Goal: Use online tool/utility: Utilize a website feature to perform a specific function

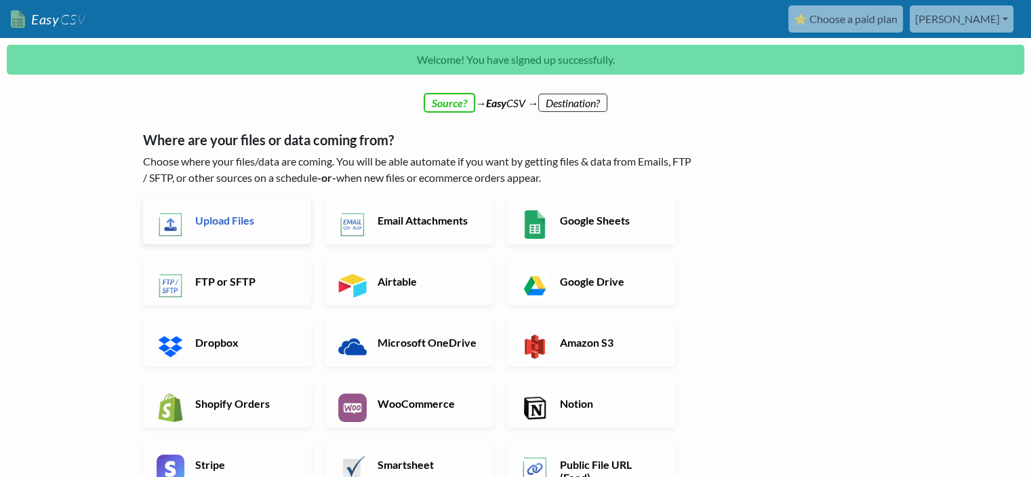
click at [248, 223] on h6 "Upload Files" at bounding box center [245, 220] width 106 height 13
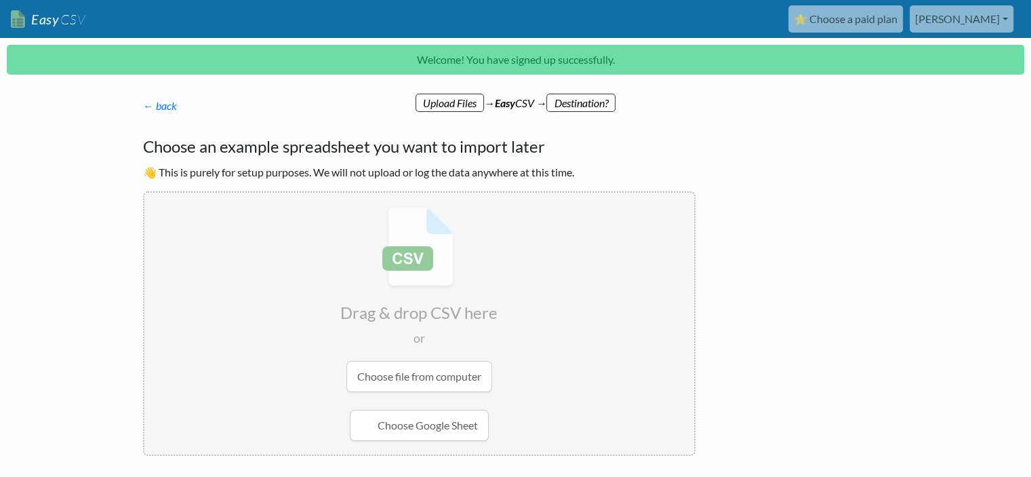
scroll to position [76, 0]
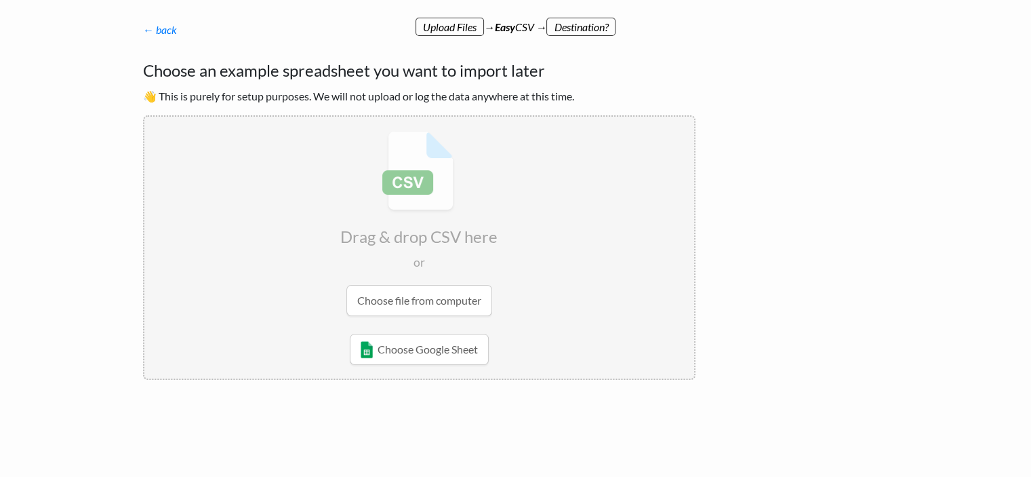
click at [445, 300] on input "file" at bounding box center [419, 224] width 550 height 214
type input "C:\fakepath\040925 invoice import test.csv"
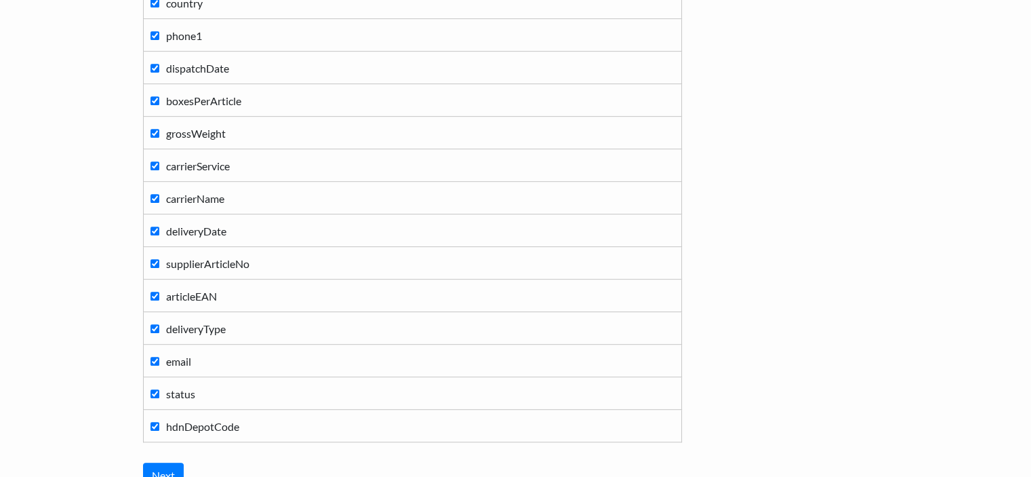
scroll to position [849, 0]
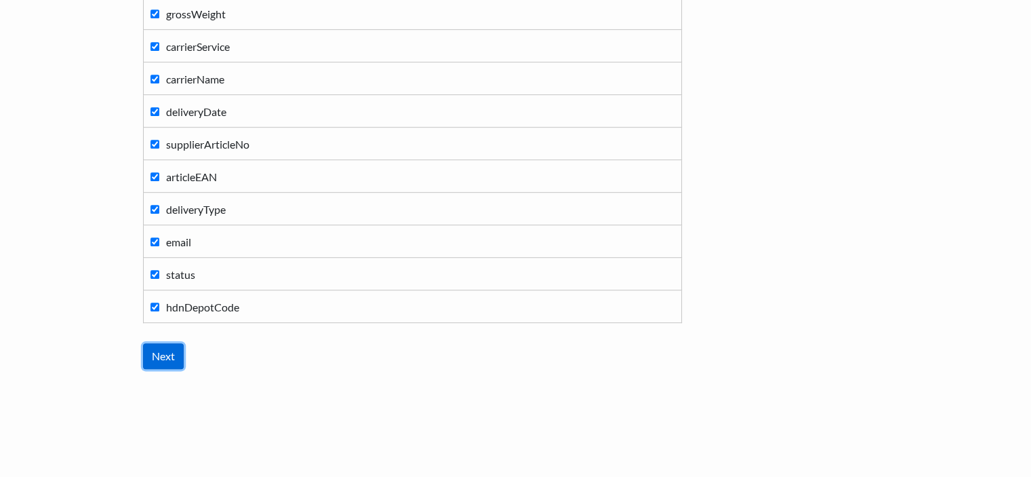
click at [163, 358] on input "Next" at bounding box center [163, 356] width 41 height 26
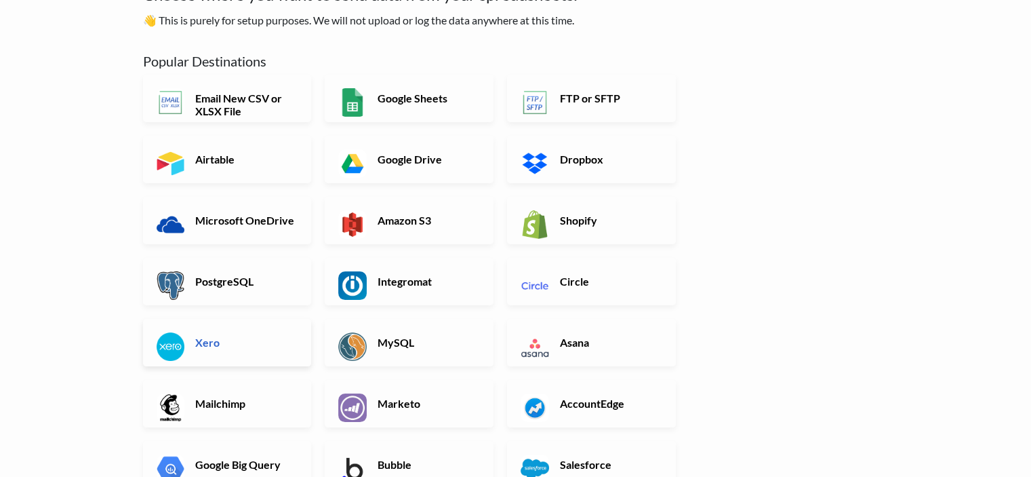
scroll to position [108, 0]
click at [230, 350] on link "Xero" at bounding box center [227, 342] width 169 height 47
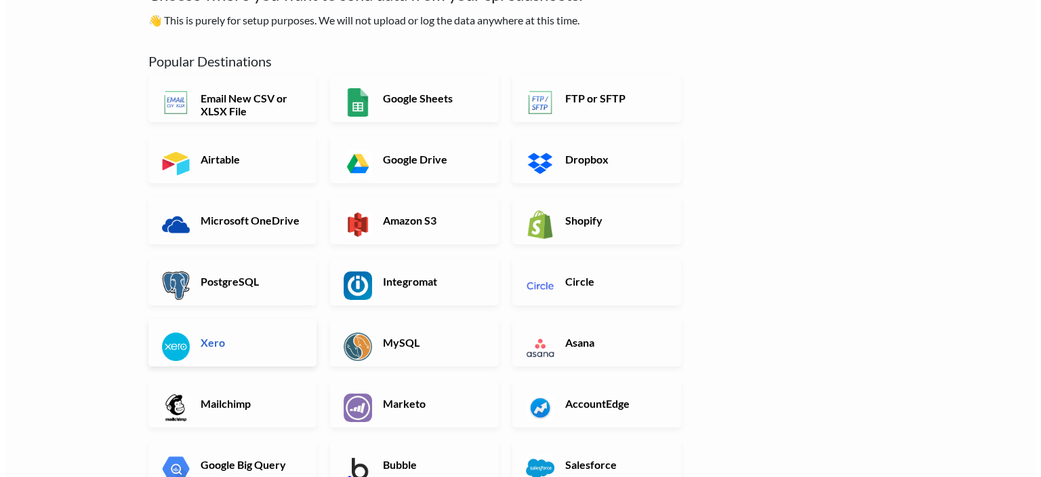
scroll to position [0, 0]
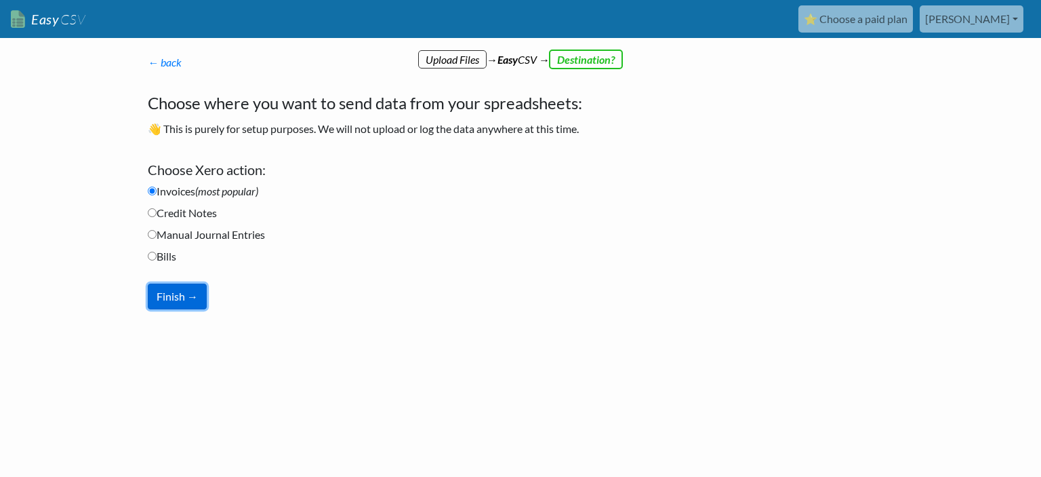
click at [166, 302] on button "Finish →" at bounding box center [177, 296] width 59 height 26
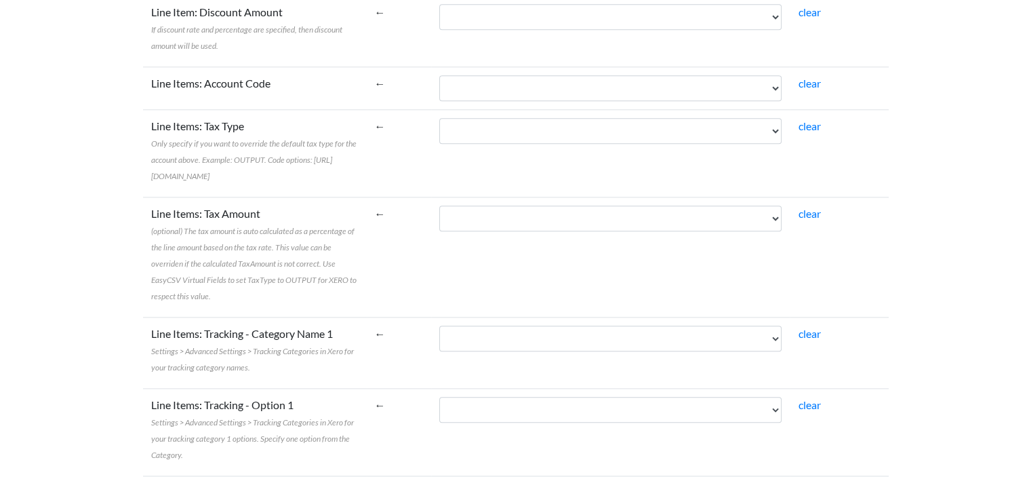
scroll to position [1474, 0]
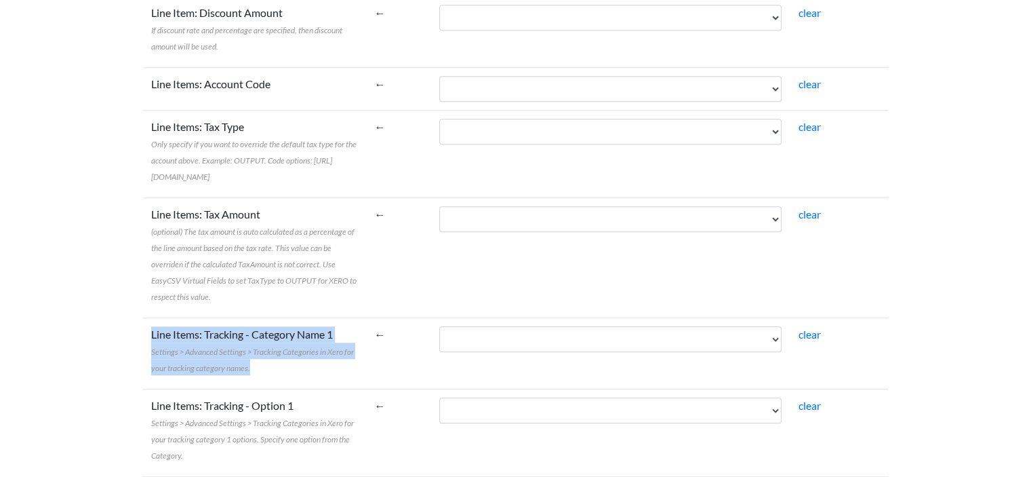
drag, startPoint x: 144, startPoint y: 320, endPoint x: 279, endPoint y: 365, distance: 143.0
click at [279, 365] on td "Line Items: Tracking - Category Name 1 Settings > Advanced Settings > Tracking …" at bounding box center [255, 352] width 224 height 71
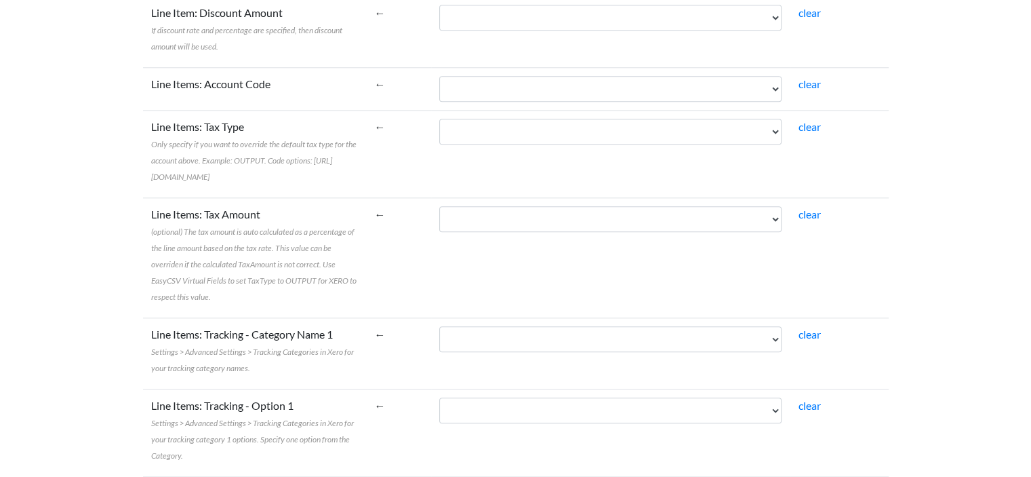
click at [646, 326] on select "purchaseOrderNo date orderLineNo orderLineType referenceNo articleDescription a…" at bounding box center [610, 339] width 342 height 26
click at [873, 317] on td "clear" at bounding box center [839, 352] width 98 height 71
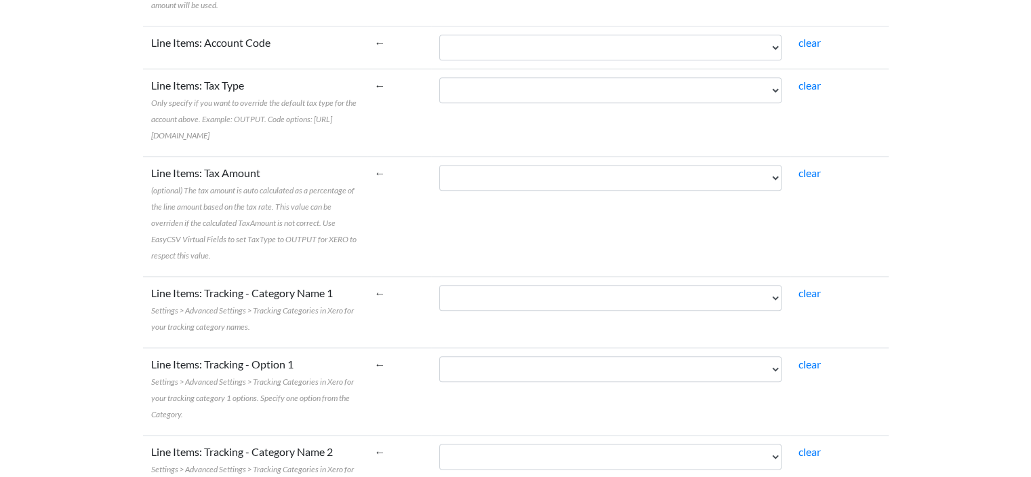
scroll to position [1516, 0]
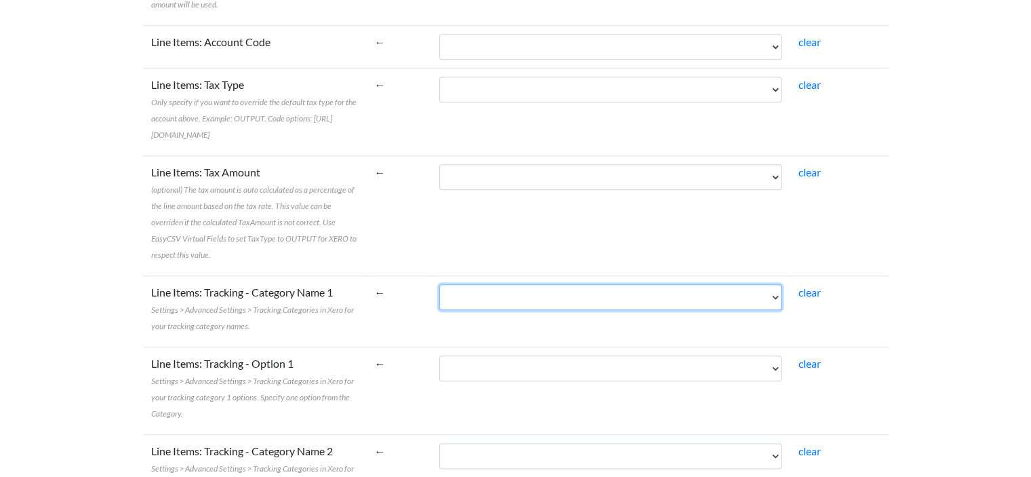
click at [527, 284] on select "purchaseOrderNo date orderLineNo orderLineType referenceNo articleDescription a…" at bounding box center [610, 297] width 342 height 26
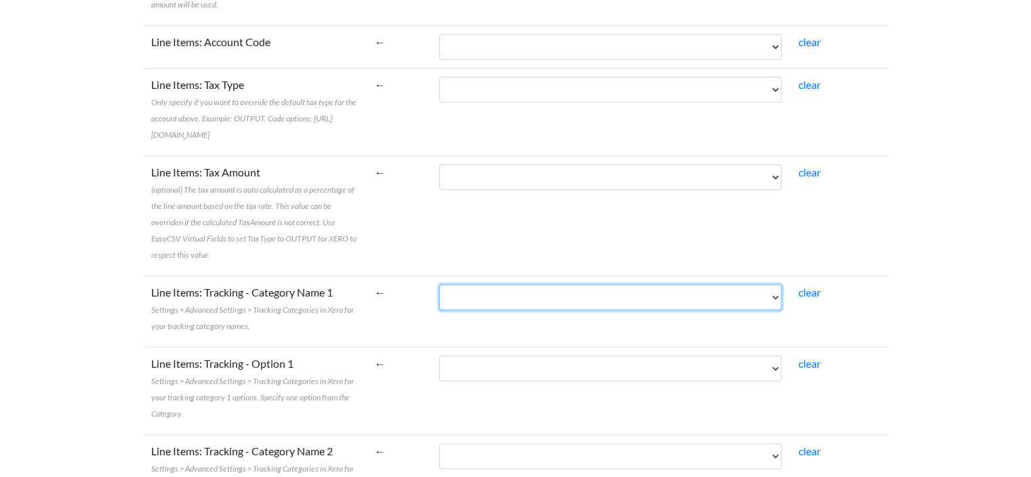
click at [537, 284] on select "purchaseOrderNo date orderLineNo orderLineType referenceNo articleDescription a…" at bounding box center [610, 297] width 342 height 26
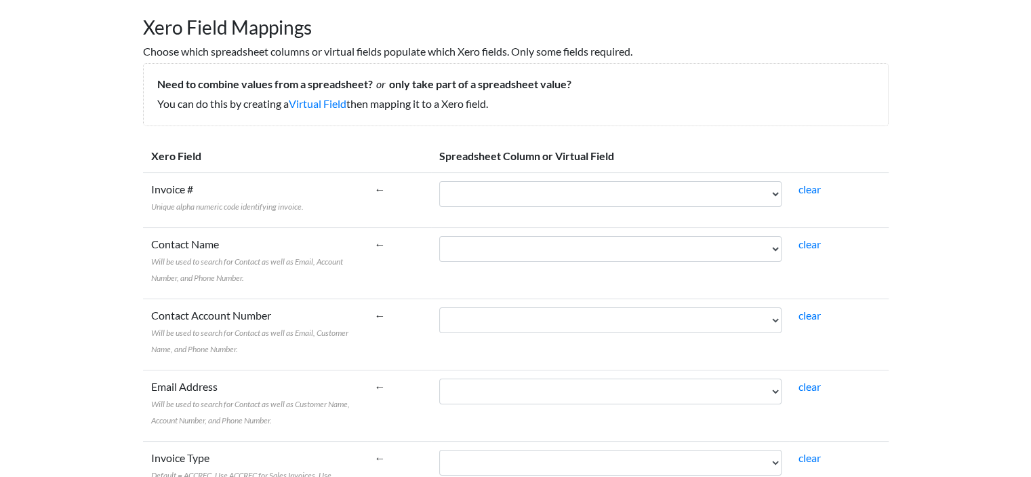
scroll to position [0, 0]
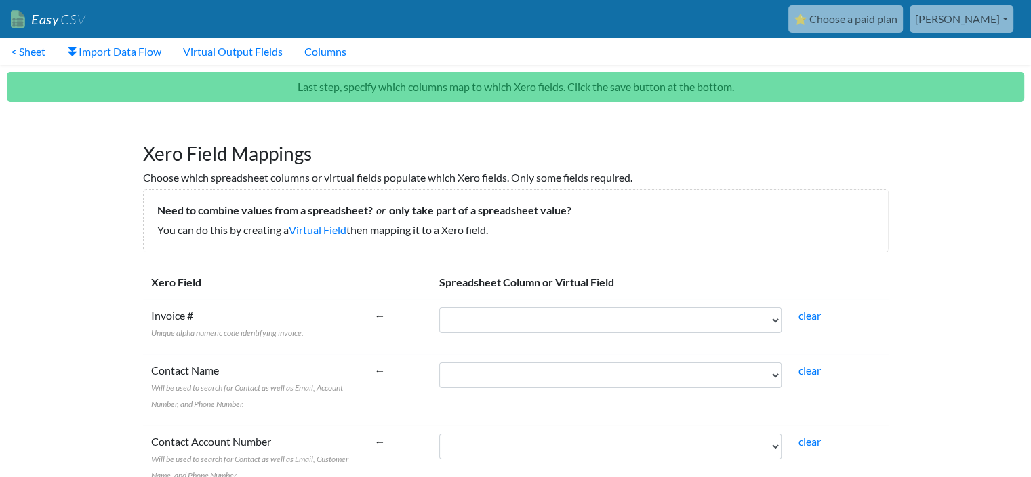
click at [432, 296] on th at bounding box center [399, 282] width 65 height 33
